Goal: Task Accomplishment & Management: Manage account settings

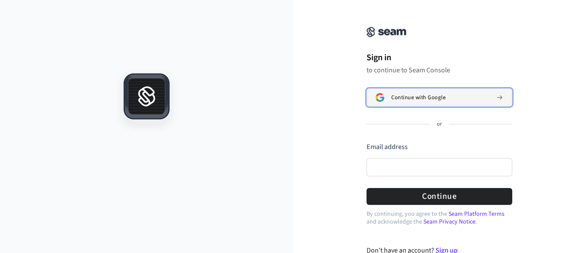
click at [409, 95] on span "Continue with Google" at bounding box center [418, 97] width 54 height 7
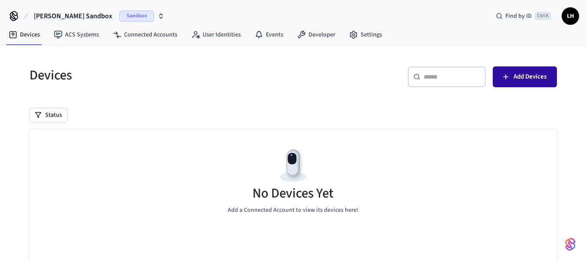
click at [545, 69] on button "Add Devices" at bounding box center [525, 76] width 64 height 21
